Goal: Task Accomplishment & Management: Manage account settings

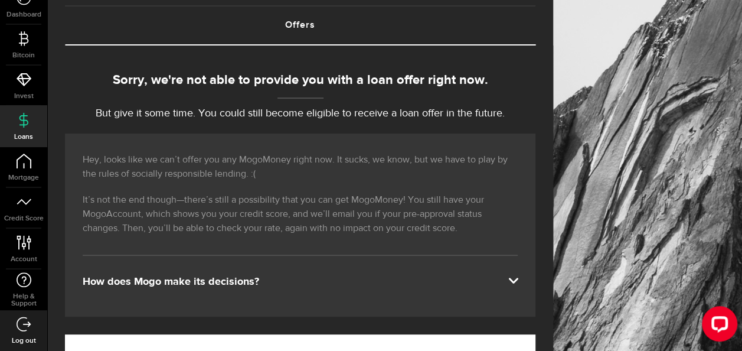
scroll to position [71, 0]
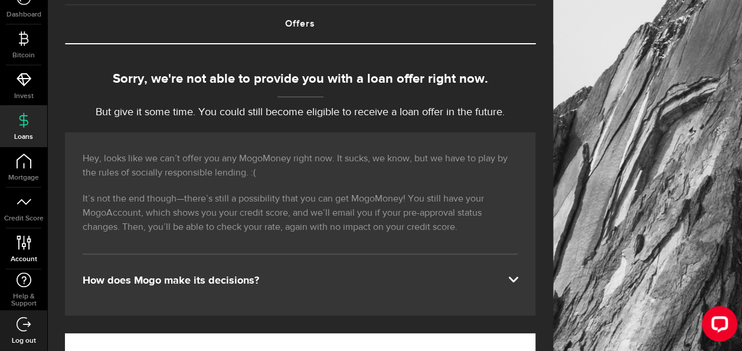
click at [27, 240] on use at bounding box center [24, 242] width 14 height 14
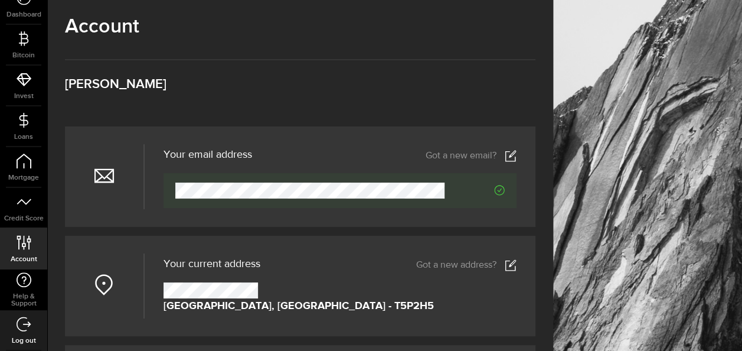
click at [516, 161] on use at bounding box center [510, 155] width 11 height 11
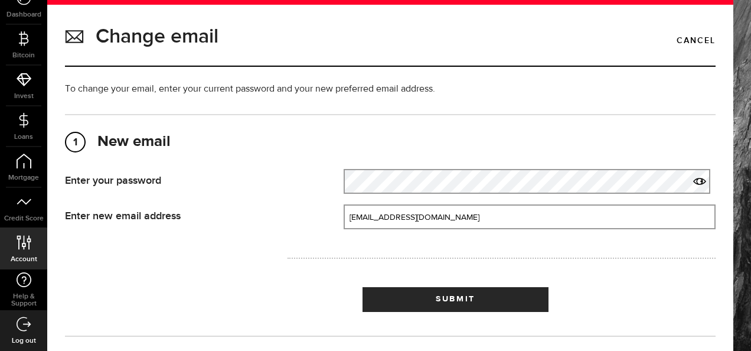
click at [576, 268] on div at bounding box center [502, 258] width 446 height 37
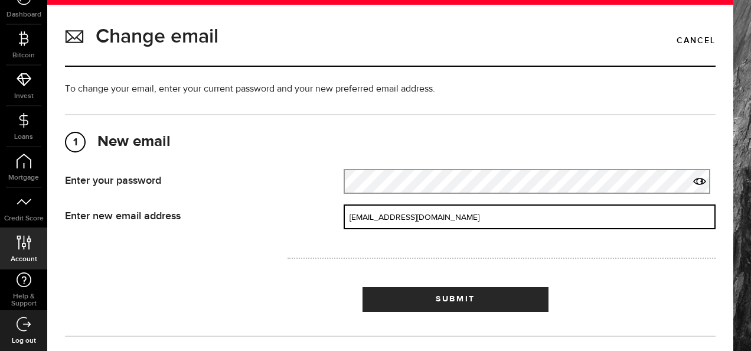
drag, startPoint x: 480, startPoint y: 217, endPoint x: 270, endPoint y: 207, distance: 209.8
click at [270, 207] on div "Enter new email address New email address That doesn't look like a valid email.…" at bounding box center [390, 216] width 668 height 25
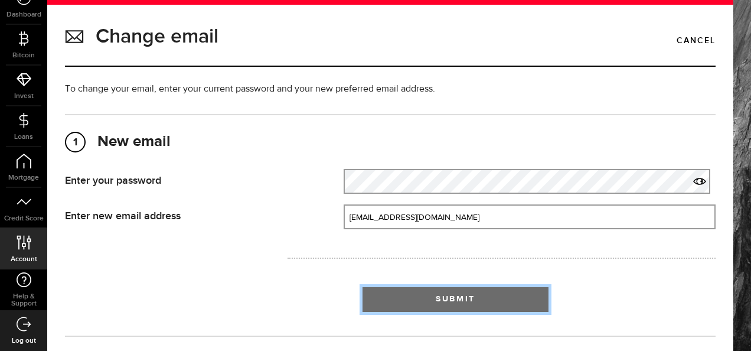
click at [451, 295] on span "Submit" at bounding box center [456, 299] width 40 height 8
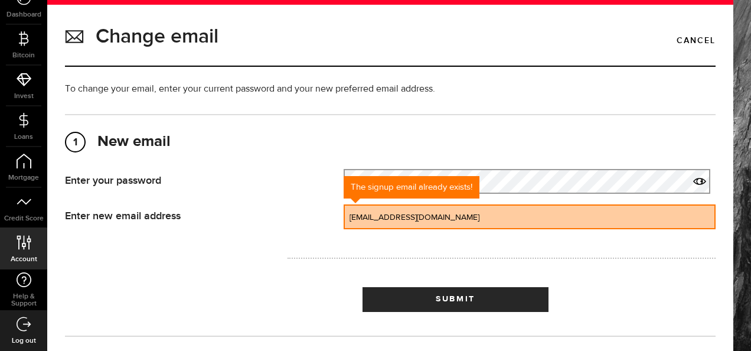
drag, startPoint x: 439, startPoint y: 220, endPoint x: 332, endPoint y: 238, distance: 109.0
click at [332, 238] on div "Enter new email address New email address The signup email already exists! [EMA…" at bounding box center [390, 221] width 668 height 35
type input "[EMAIL_ADDRESS][DOMAIN_NAME]"
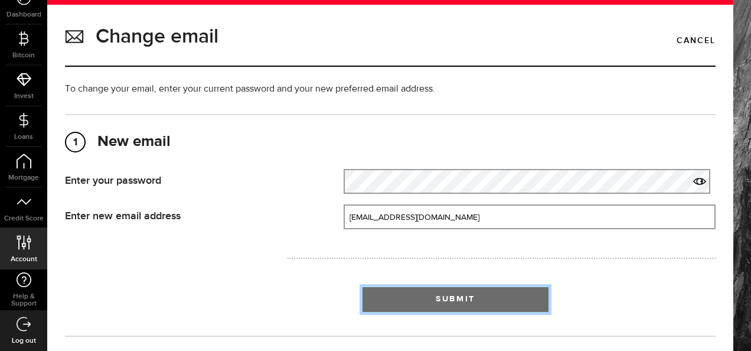
click at [439, 306] on button "Submit" at bounding box center [455, 299] width 186 height 25
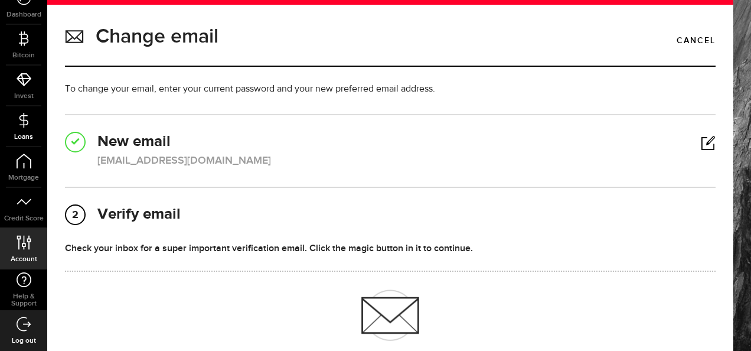
click at [24, 125] on icon at bounding box center [24, 120] width 15 height 15
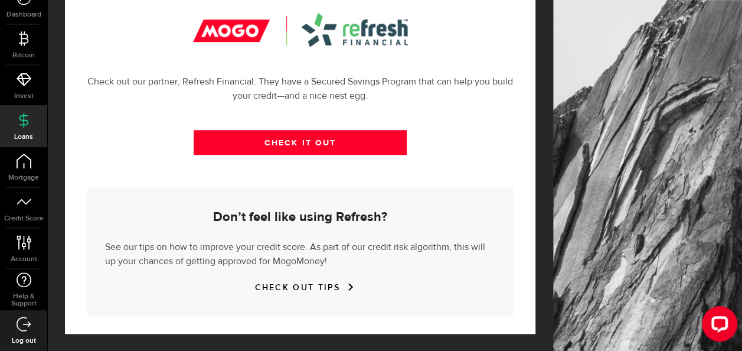
scroll to position [467, 0]
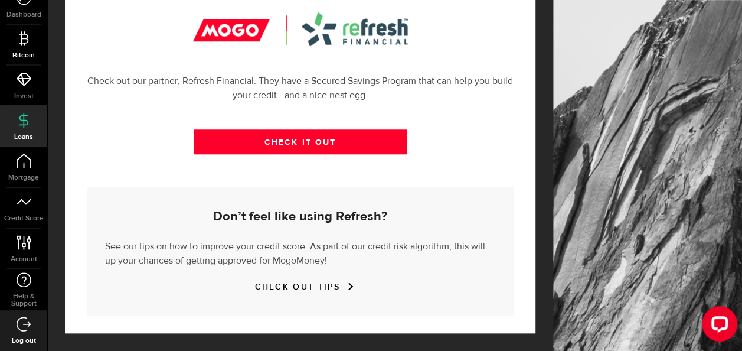
click at [14, 54] on span "Bitcoin" at bounding box center [23, 55] width 47 height 7
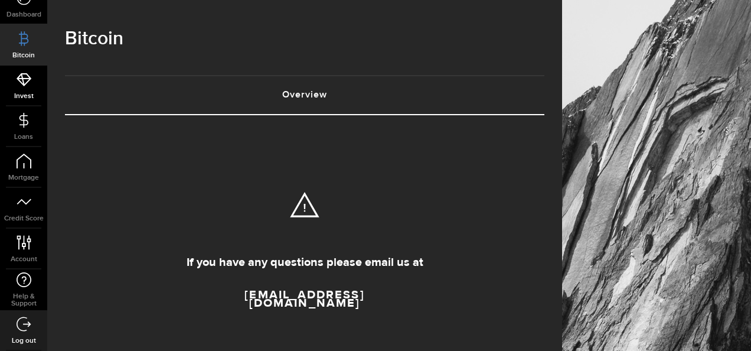
click at [35, 91] on link "Invest" at bounding box center [23, 86] width 47 height 40
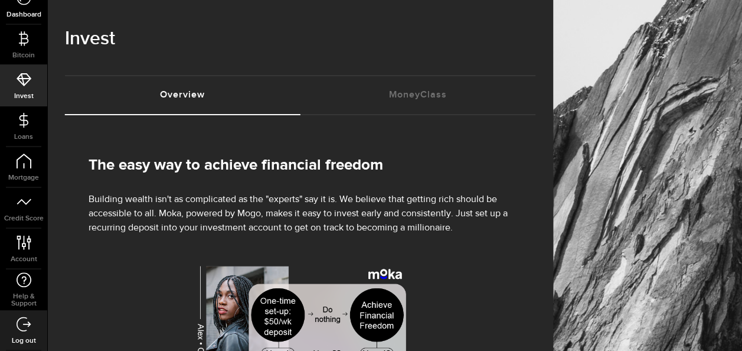
click at [31, 11] on span "Dashboard" at bounding box center [23, 14] width 47 height 7
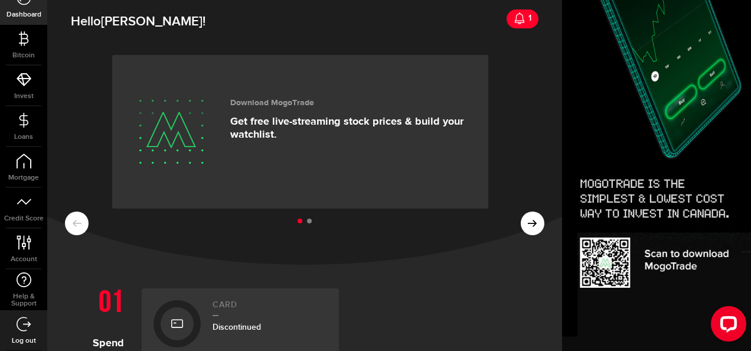
click at [525, 14] on div "1" at bounding box center [528, 18] width 6 height 25
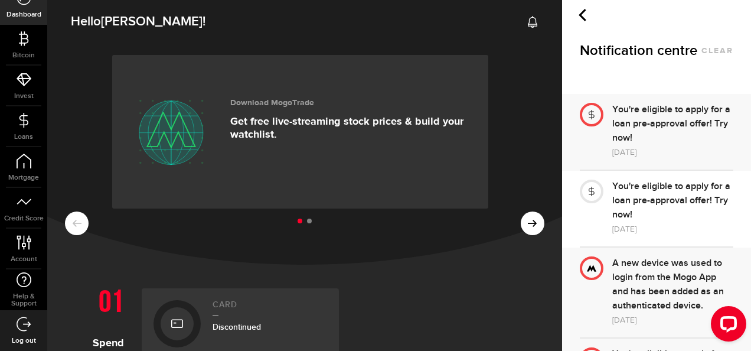
click at [638, 136] on div "You're eligible to apply for a loan pre-approval offer! Try now!" at bounding box center [672, 124] width 121 height 43
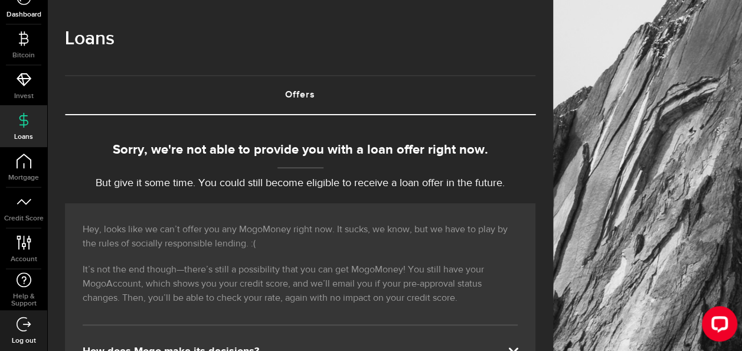
click at [23, 9] on link "Dashboard" at bounding box center [23, 4] width 47 height 40
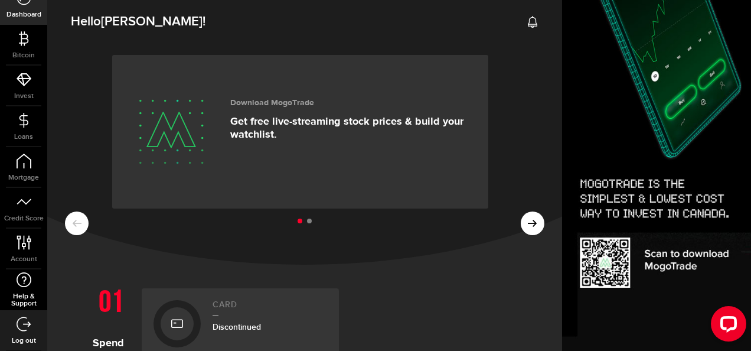
click at [21, 281] on icon at bounding box center [24, 279] width 16 height 15
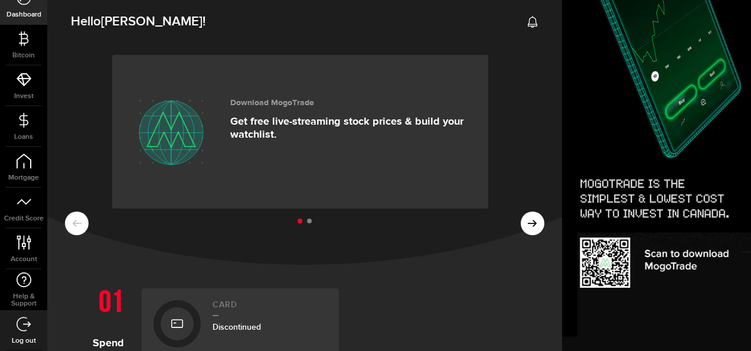
click at [510, 187] on div "Download MogoTrade Get free live-streaming stock prices & build your watchlist.…" at bounding box center [304, 152] width 515 height 224
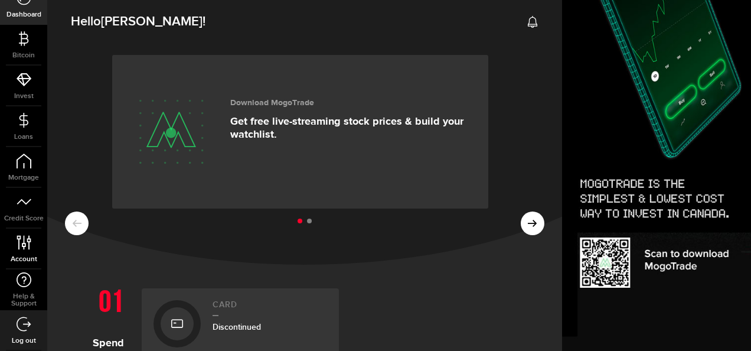
click at [26, 248] on icon at bounding box center [24, 242] width 16 height 15
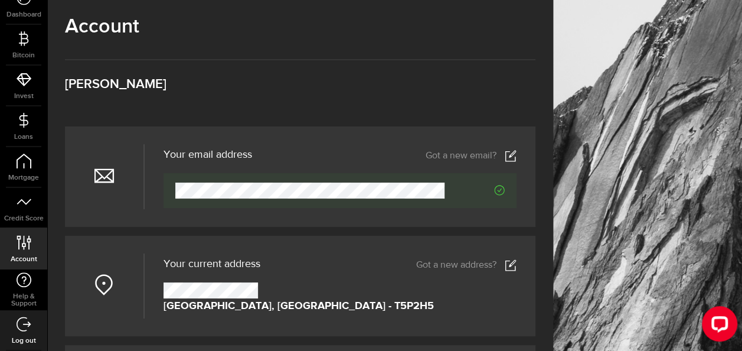
click at [502, 76] on div "Account Compte [PERSON_NAME]" at bounding box center [300, 71] width 471 height 112
click at [22, 328] on icon at bounding box center [24, 323] width 15 height 15
